Goal: Information Seeking & Learning: Understand process/instructions

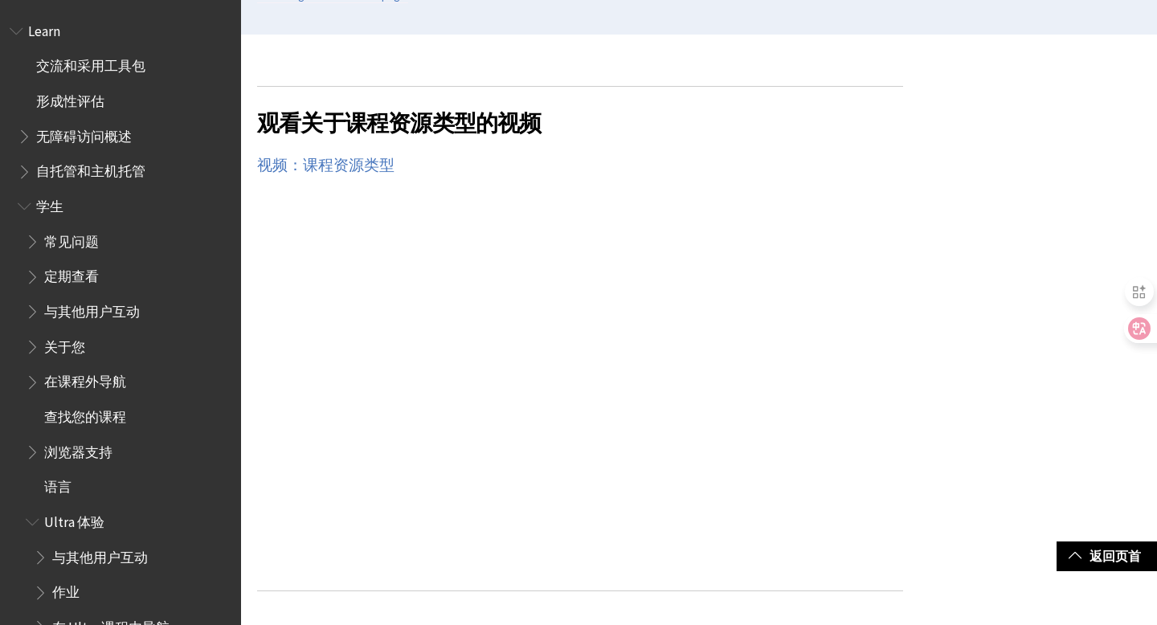
click at [88, 278] on span "定期查看" at bounding box center [71, 275] width 55 height 22
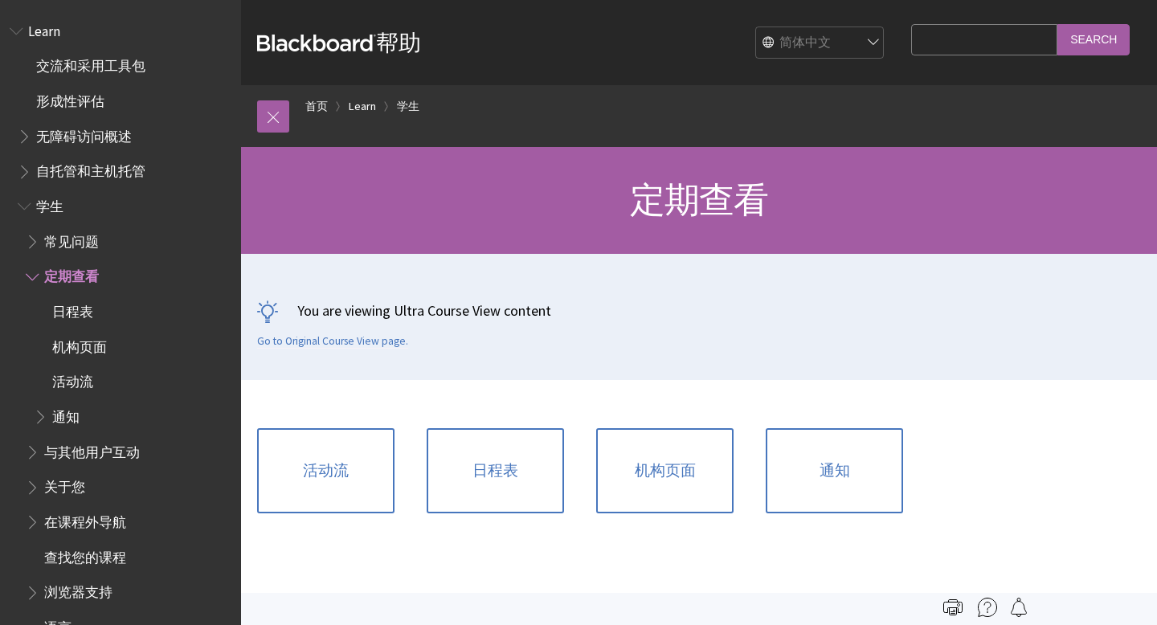
scroll to position [239, 0]
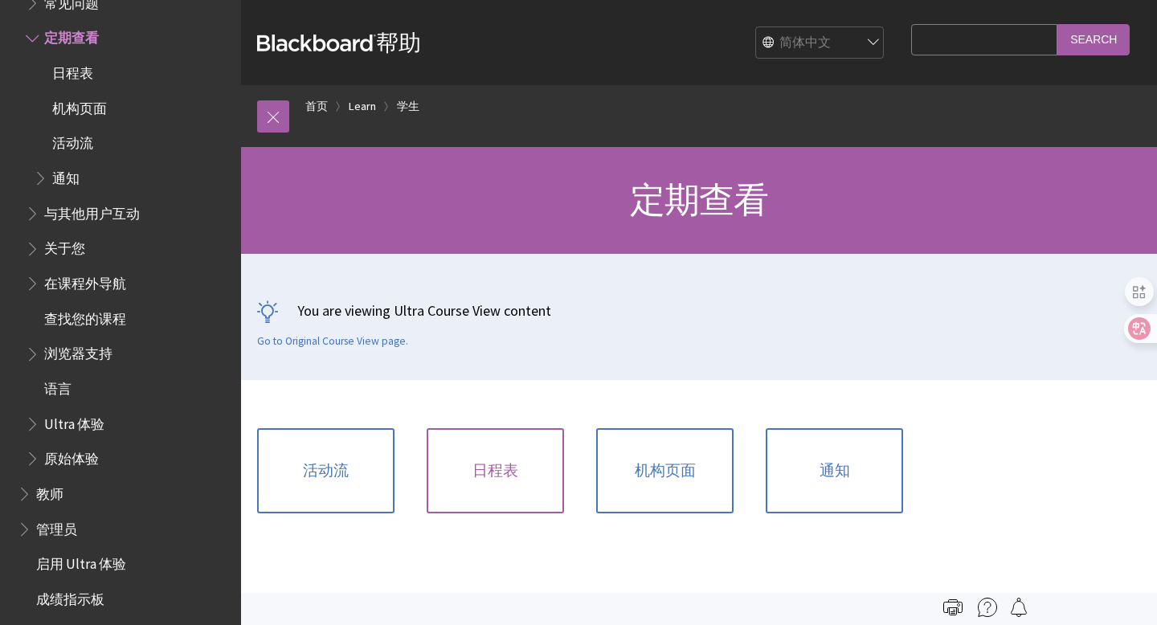
click at [497, 474] on link "日程表" at bounding box center [495, 470] width 137 height 85
